Goal: Find specific page/section: Find specific page/section

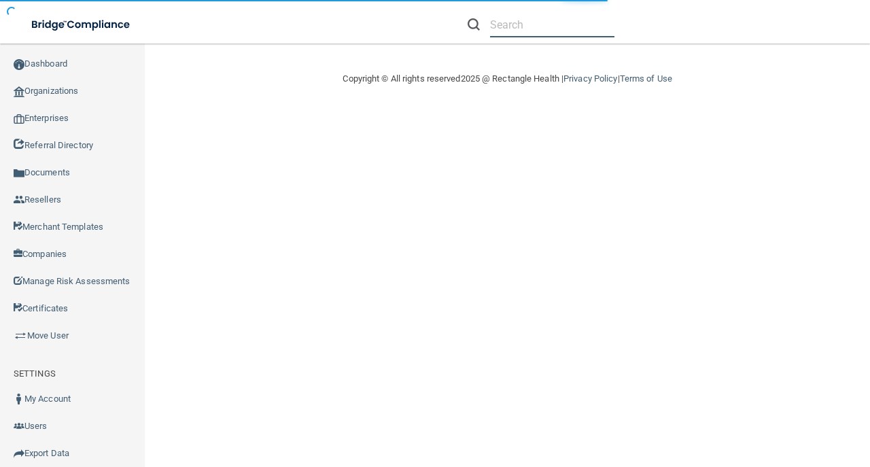
click at [518, 28] on input "text" at bounding box center [552, 24] width 124 height 25
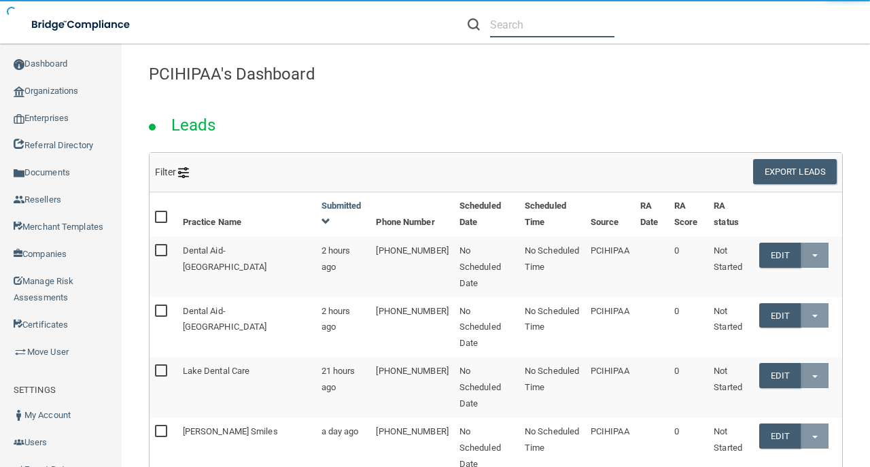
click at [518, 28] on input "text" at bounding box center [552, 24] width 124 height 25
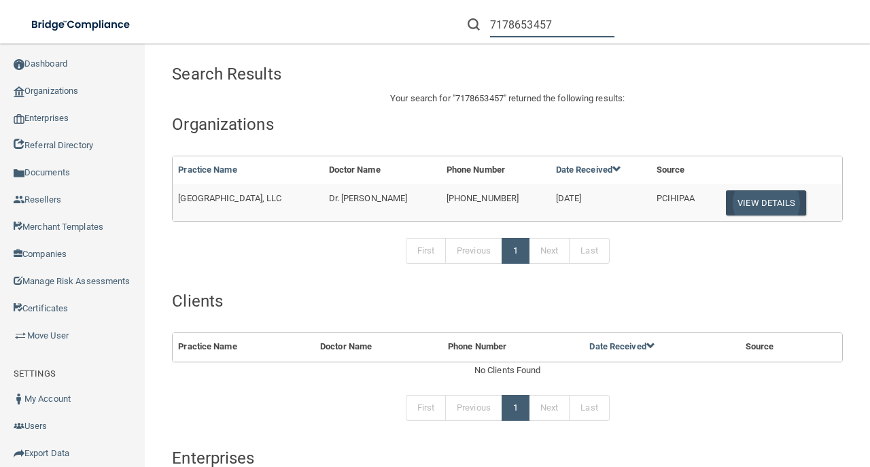
type input "7178653457"
click at [751, 196] on button "View Details" at bounding box center [766, 202] width 80 height 25
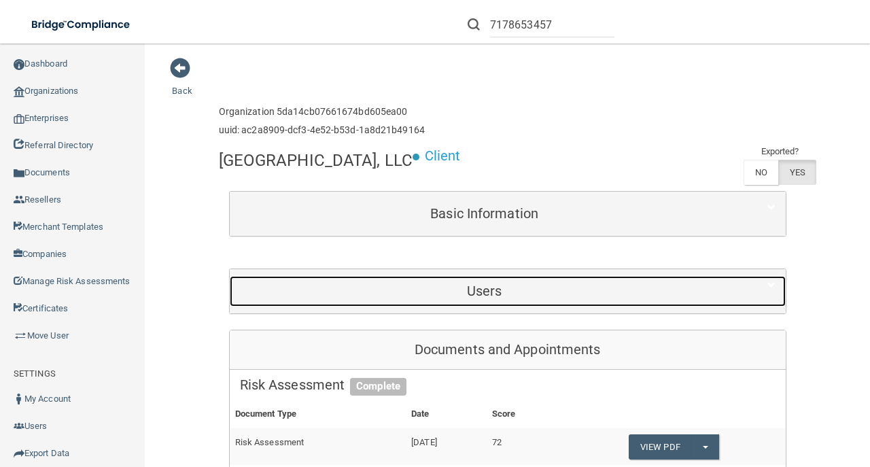
click at [506, 298] on h5 "Users" at bounding box center [484, 290] width 489 height 15
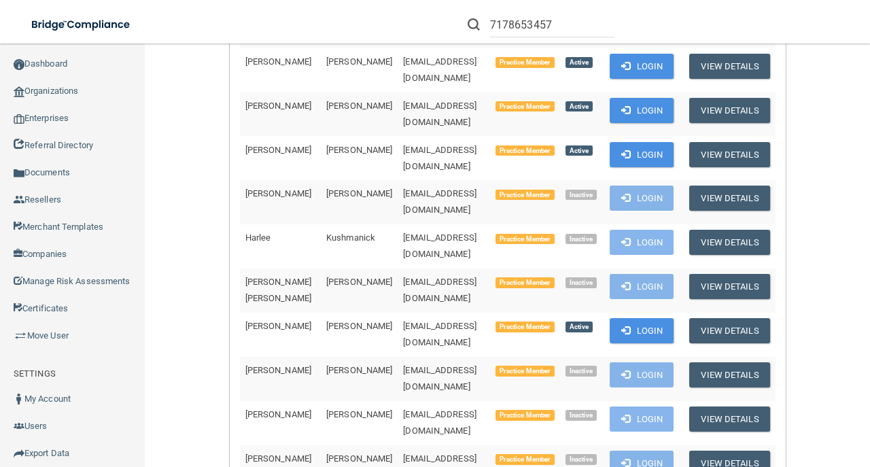
scroll to position [226, 0]
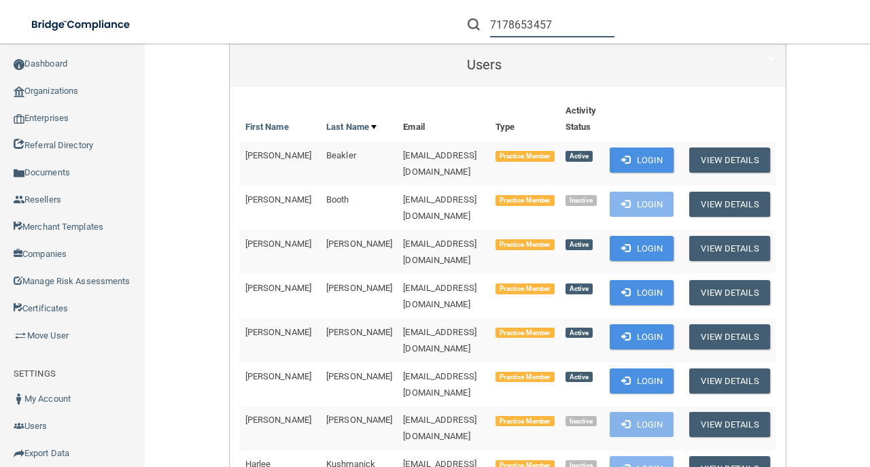
click at [528, 15] on input "7178653457" at bounding box center [552, 24] width 124 height 25
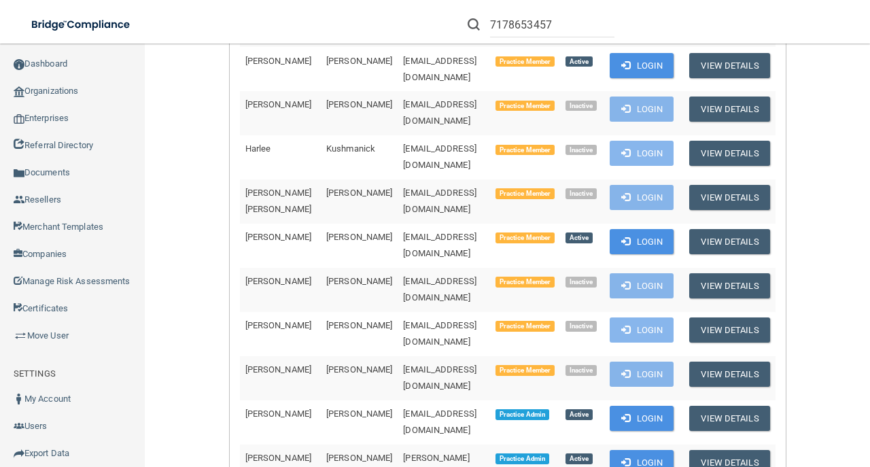
scroll to position [544, 0]
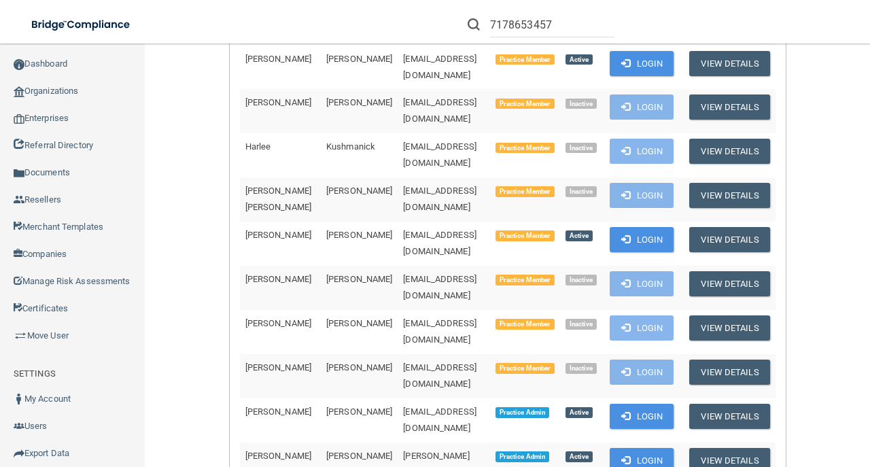
click at [337, 443] on td "[PERSON_NAME]" at bounding box center [359, 473] width 77 height 61
click at [398, 443] on td "[PERSON_NAME][EMAIL_ADDRESS][DOMAIN_NAME]" at bounding box center [444, 473] width 92 height 61
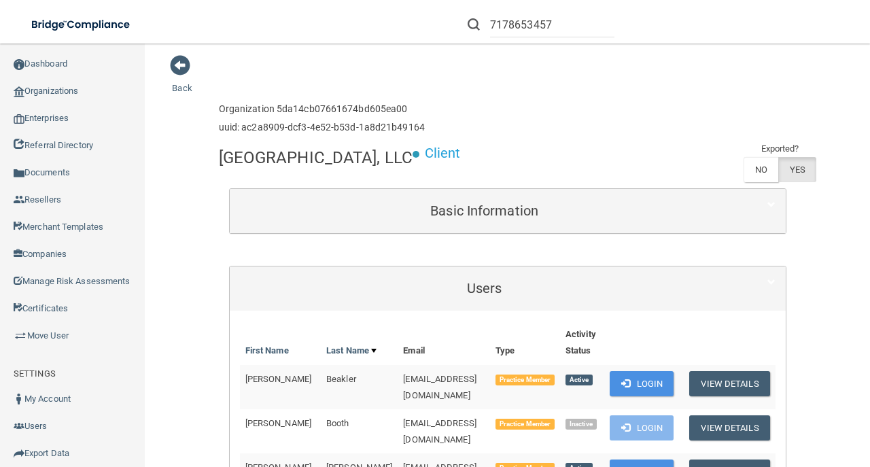
scroll to position [0, 0]
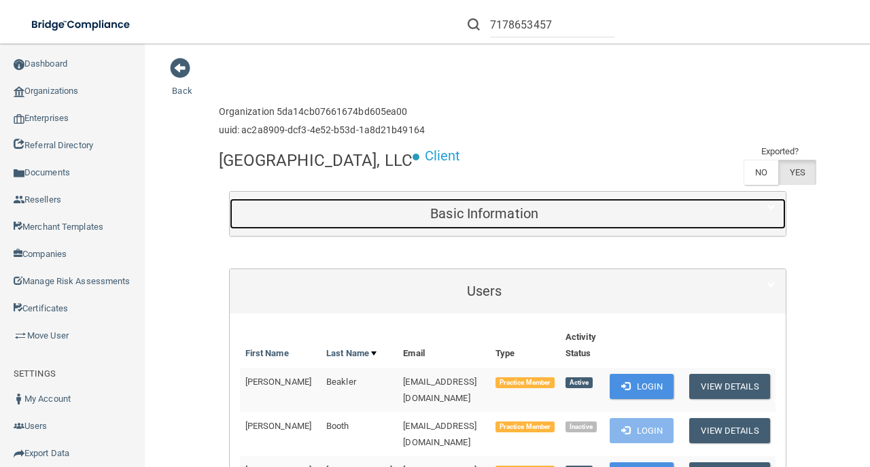
click at [429, 221] on h5 "Basic Information" at bounding box center [484, 213] width 489 height 15
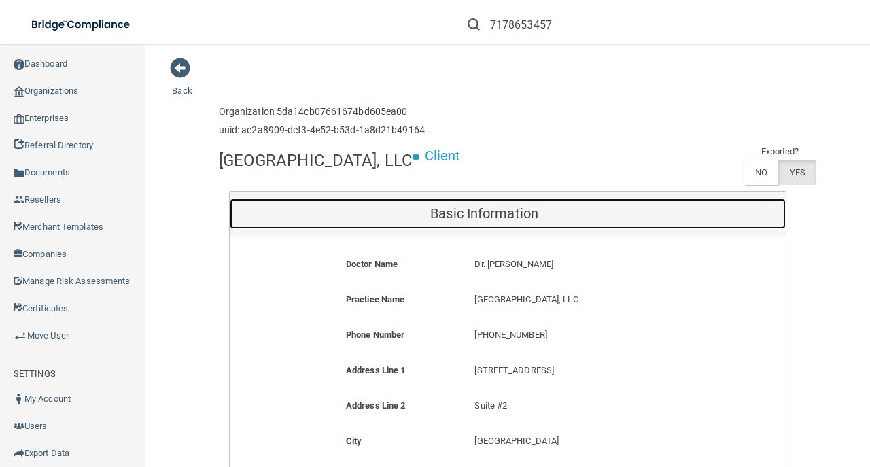
click at [429, 221] on h5 "Basic Information" at bounding box center [484, 213] width 489 height 15
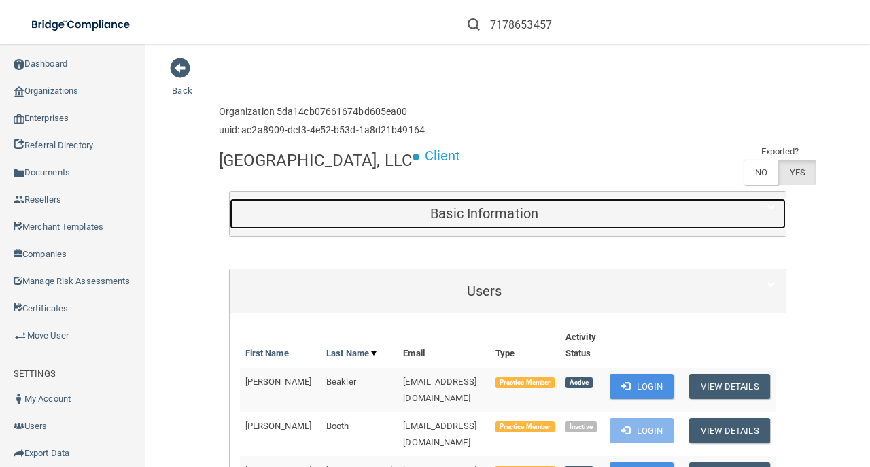
click at [428, 221] on h5 "Basic Information" at bounding box center [484, 213] width 489 height 15
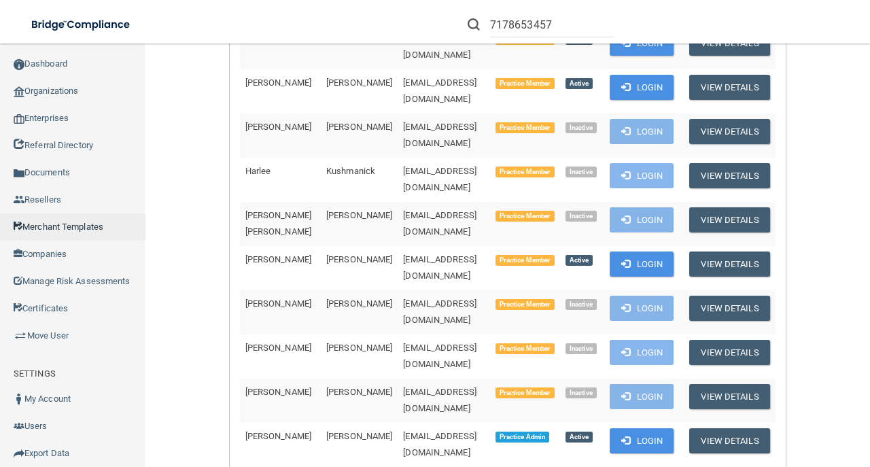
scroll to position [861, 0]
